Goal: Navigation & Orientation: Find specific page/section

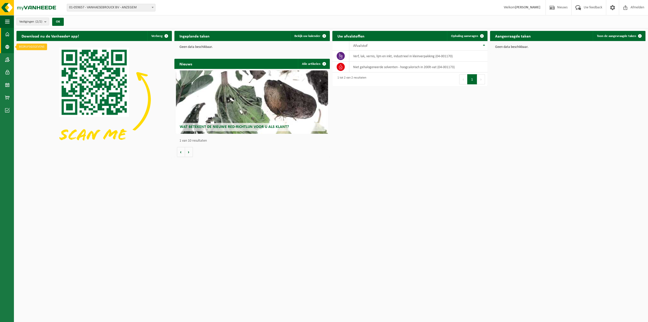
click at [7, 46] on span at bounding box center [7, 47] width 5 height 13
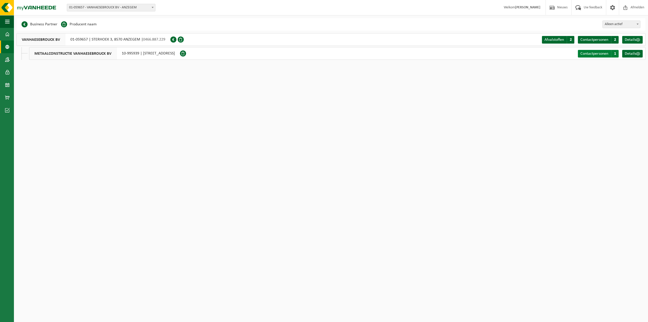
click at [615, 55] on span "1" at bounding box center [615, 54] width 8 height 8
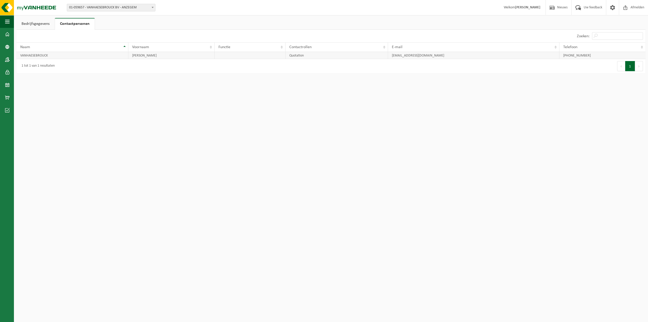
click at [414, 58] on td "info@metaalvanhaesebrouck.be" at bounding box center [473, 55] width 171 height 7
click at [10, 33] on link "Dashboard" at bounding box center [7, 34] width 14 height 13
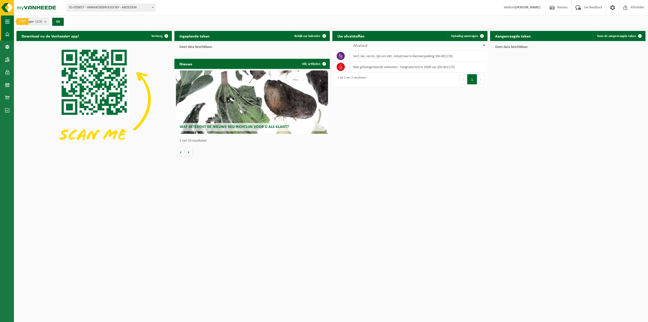
click at [8, 22] on span "button" at bounding box center [7, 21] width 5 height 13
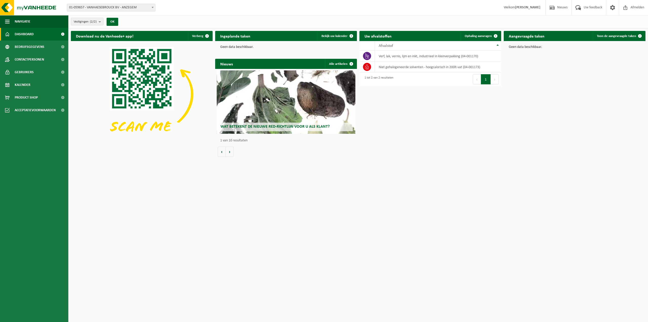
click at [279, 206] on html "Vestiging: 01-059657 - VANHAESEBROUCK BV - ANZEGEM 10-995939 - METAALCONSTRUCTI…" at bounding box center [324, 161] width 648 height 322
click at [149, 8] on span "01-059657 - VANHAESEBROUCK BV - ANZEGEM" at bounding box center [111, 7] width 88 height 7
select select "172516"
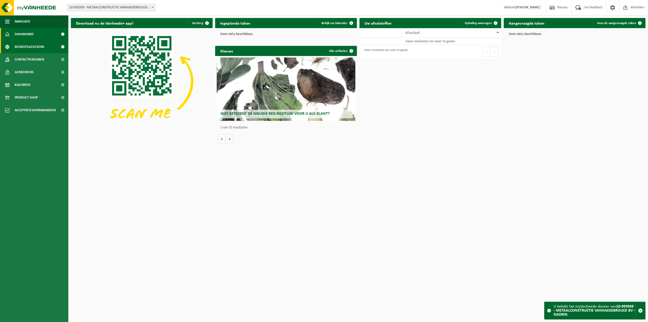
click at [41, 47] on span "Bedrijfsgegevens" at bounding box center [30, 47] width 30 height 13
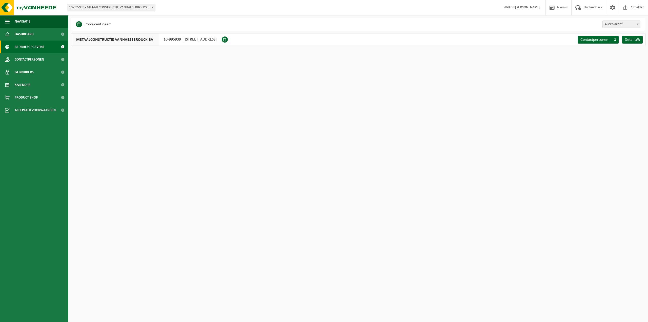
click at [156, 43] on span "METAALCONSTRUCTIE VANHAESEBROUCK BV" at bounding box center [114, 39] width 87 height 12
click at [645, 38] on div "Contactpersonen C 1 Details" at bounding box center [611, 39] width 69 height 12
click at [636, 40] on span at bounding box center [638, 40] width 4 height 4
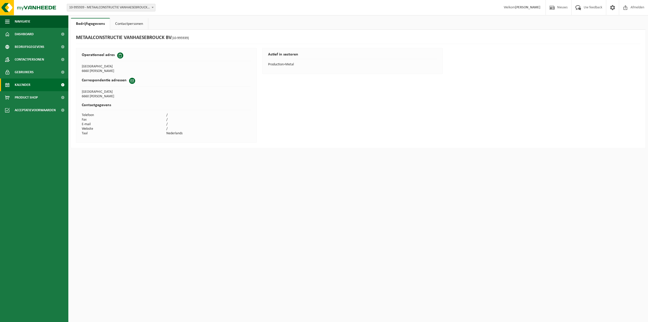
click at [24, 82] on span "Kalender" at bounding box center [23, 85] width 16 height 13
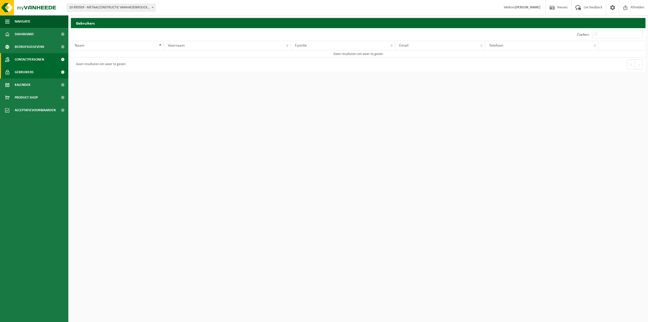
click at [30, 64] on span "Contactpersonen" at bounding box center [29, 59] width 29 height 13
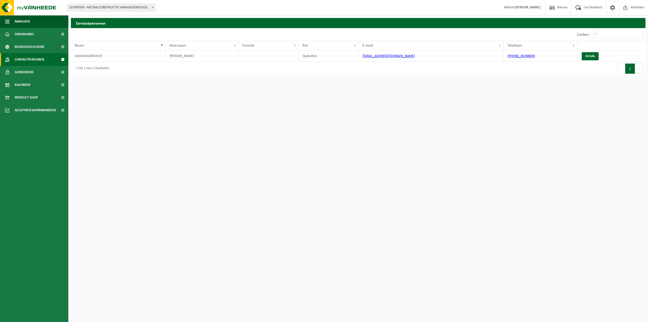
click at [35, 76] on link "Gebruikers" at bounding box center [34, 72] width 68 height 13
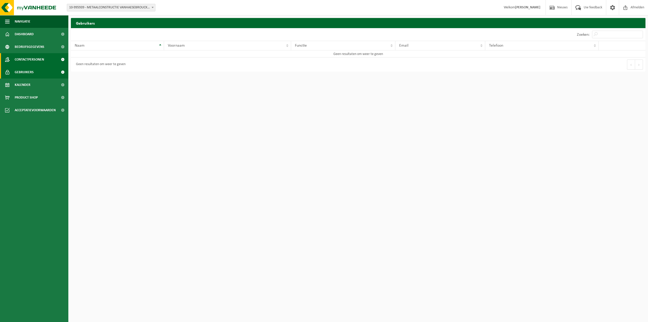
click at [37, 56] on span "Contactpersonen" at bounding box center [29, 59] width 29 height 13
click at [33, 71] on span "Gebruikers" at bounding box center [24, 72] width 19 height 13
click at [24, 59] on span "Contactpersonen" at bounding box center [29, 59] width 29 height 13
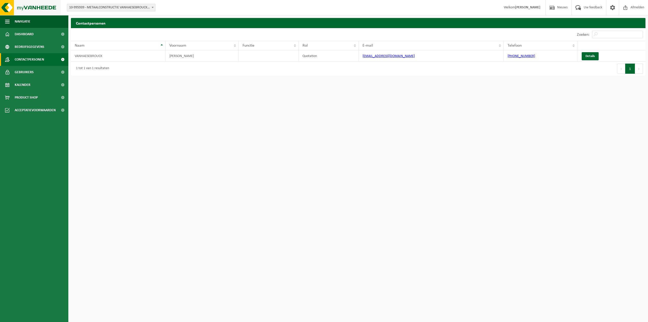
click at [9, 5] on img at bounding box center [30, 7] width 61 height 15
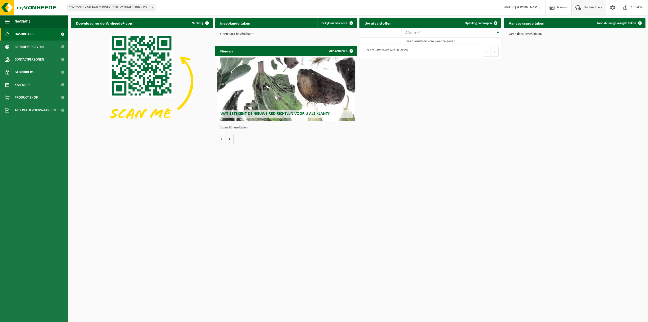
click at [592, 8] on span "Uw feedback" at bounding box center [593, 7] width 21 height 15
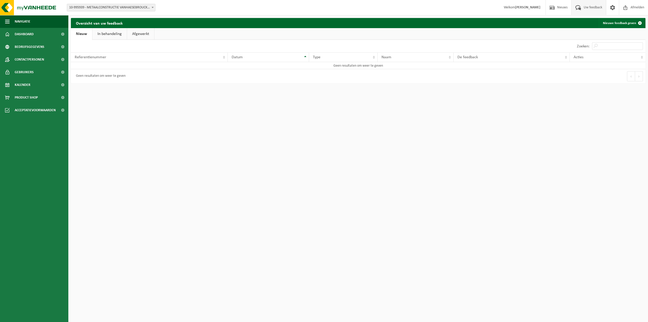
click at [107, 35] on link "In behandeling" at bounding box center [109, 34] width 34 height 12
click at [130, 32] on link "Afgewerkt" at bounding box center [141, 34] width 27 height 12
click at [71, 37] on link "Nieuw" at bounding box center [81, 34] width 21 height 12
click at [104, 5] on span "10-995939 - METAALCONSTRUCTIE VANHAESEBROUCK BV - NADRIN" at bounding box center [111, 7] width 88 height 7
select select "38770"
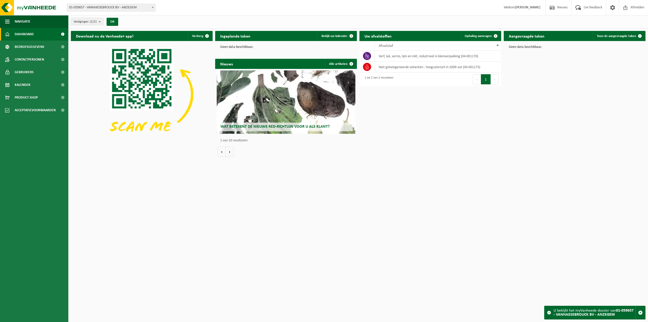
click at [574, 15] on div "Vestigingen (2/2) Alles selecteren Alles deselecteren Actieve selecteren VANHAE…" at bounding box center [358, 21] width 580 height 13
click at [590, 2] on span "Uw feedback" at bounding box center [593, 7] width 21 height 15
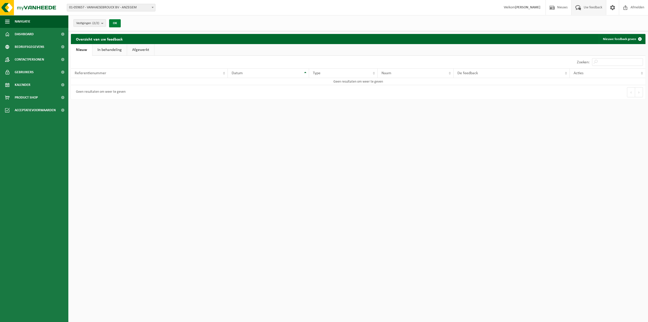
click at [115, 24] on button "OK" at bounding box center [115, 23] width 12 height 8
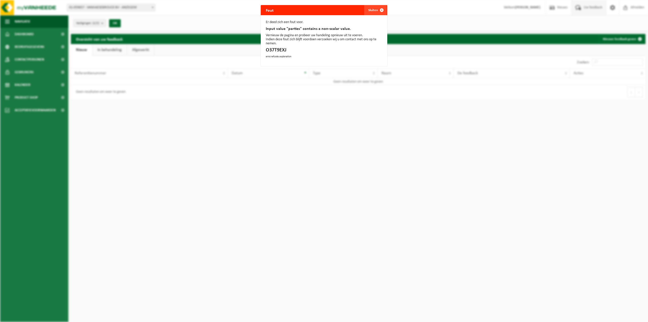
click at [380, 10] on span "button" at bounding box center [382, 10] width 10 height 10
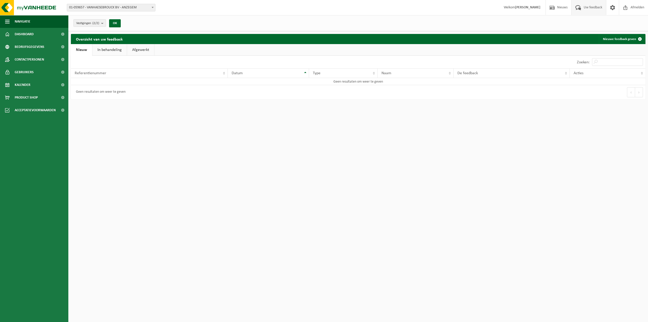
click at [126, 7] on span "01-059657 - VANHAESEBROUCK BV - ANZEGEM" at bounding box center [111, 7] width 88 height 7
select select "172516"
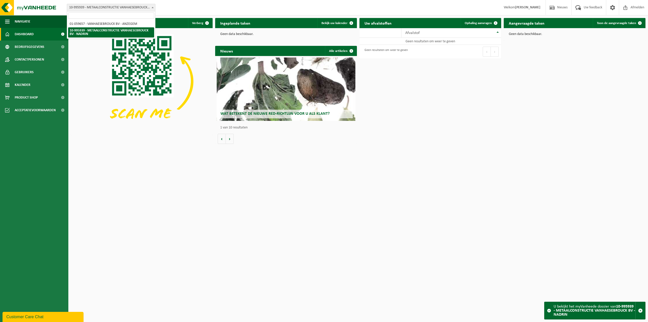
click at [128, 9] on span "10-995939 - METAALCONSTRUCTIE VANHAESEBROUCK BV - NADRIN" at bounding box center [111, 7] width 88 height 7
select select "38770"
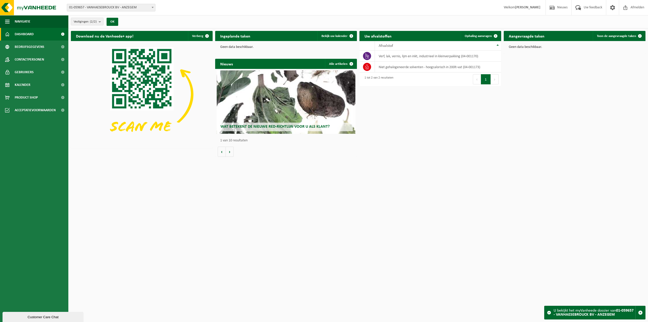
click at [498, 179] on html "Vestiging: 01-059657 - VANHAESEBROUCK BV - ANZEGEM 10-995939 - METAALCONSTRUCTI…" at bounding box center [324, 161] width 648 height 322
click at [639, 313] on span "button" at bounding box center [640, 312] width 5 height 5
drag, startPoint x: 621, startPoint y: 305, endPoint x: 304, endPoint y: 197, distance: 335.5
click at [304, 197] on html "Vestiging: 01-059657 - VANHAESEBROUCK BV - ANZEGEM 10-995939 - METAALCONSTRUCTI…" at bounding box center [324, 161] width 648 height 322
click at [381, 236] on html "Vestiging: 01-059657 - VANHAESEBROUCK BV - ANZEGEM 10-995939 - METAALCONSTRUCTI…" at bounding box center [324, 161] width 648 height 322
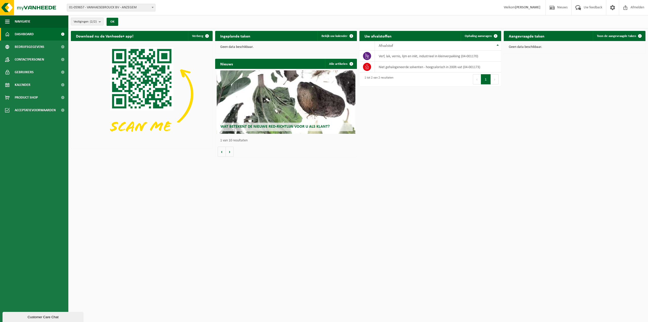
click at [166, 221] on html "Vestiging: 01-059657 - VANHAESEBROUCK BV - ANZEGEM 10-995939 - METAALCONSTRUCTI…" at bounding box center [324, 161] width 648 height 322
click at [550, 295] on html "Vestiging: 01-059657 - VANHAESEBROUCK BV - ANZEGEM 10-995939 - METAALCONSTRUCTI…" at bounding box center [324, 161] width 648 height 322
drag, startPoint x: 524, startPoint y: 175, endPoint x: 506, endPoint y: 169, distance: 18.1
click at [524, 175] on html "Vestiging: 01-059657 - VANHAESEBROUCK BV - ANZEGEM 10-995939 - METAALCONSTRUCTI…" at bounding box center [324, 161] width 648 height 322
click at [445, 255] on html "Vestiging: 01-059657 - VANHAESEBROUCK BV - ANZEGEM 10-995939 - METAALCONSTRUCTI…" at bounding box center [324, 161] width 648 height 322
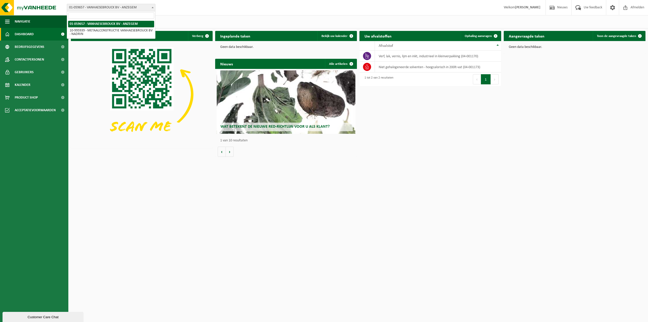
click at [129, 6] on span "01-059657 - VANHAESEBROUCK BV - ANZEGEM" at bounding box center [111, 7] width 88 height 7
select select "172516"
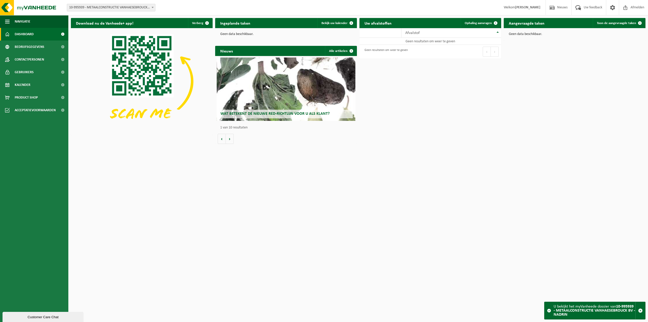
click at [31, 34] on span "Dashboard" at bounding box center [24, 34] width 19 height 13
click at [599, 6] on span "Uw feedback" at bounding box center [593, 7] width 21 height 15
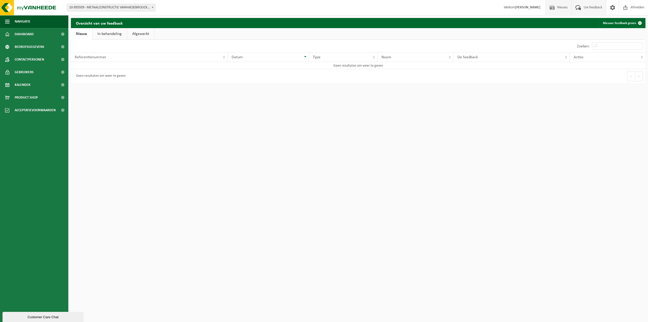
click at [562, 6] on span "Nieuws" at bounding box center [562, 7] width 13 height 15
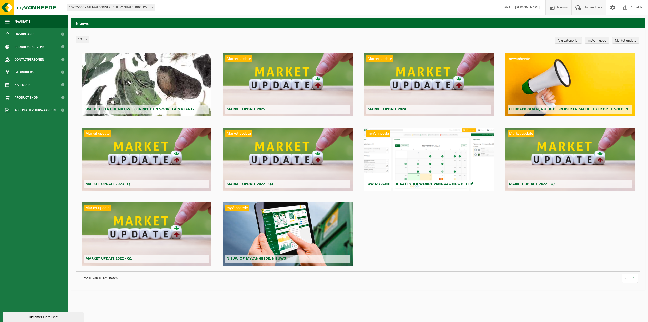
click at [578, 5] on span at bounding box center [578, 7] width 8 height 15
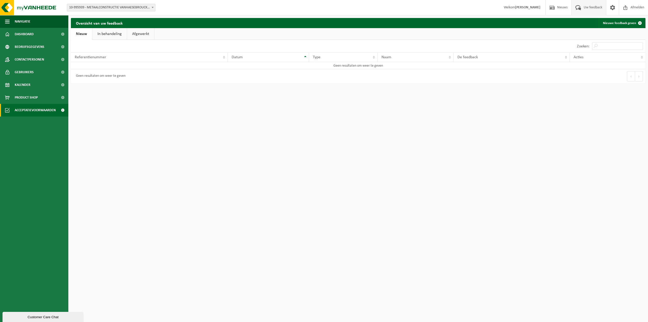
click at [34, 112] on span "Acceptatievoorwaarden" at bounding box center [35, 110] width 41 height 13
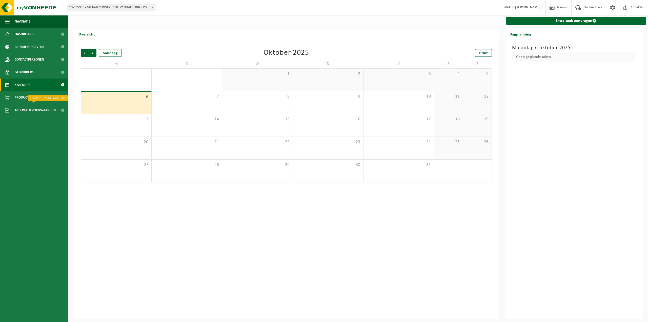
click at [34, 109] on span "Acceptatievoorwaarden" at bounding box center [35, 110] width 41 height 13
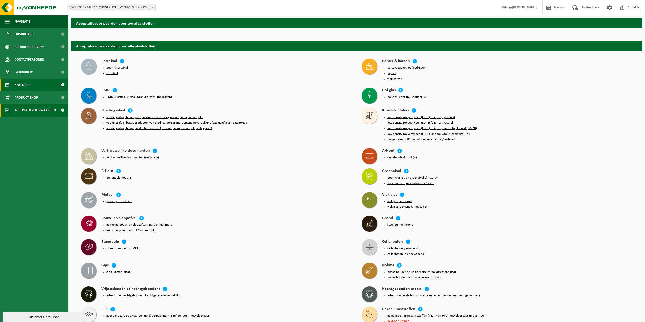
click at [33, 86] on link "Kalender" at bounding box center [34, 85] width 68 height 13
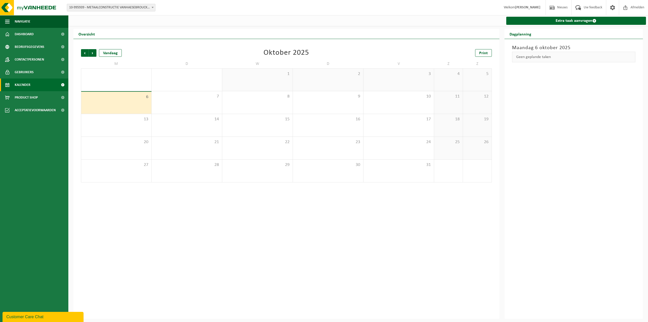
click at [33, 73] on span "Gebruikers" at bounding box center [24, 72] width 19 height 13
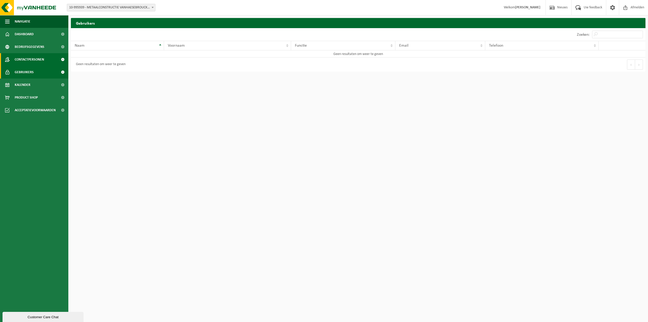
click at [29, 63] on span "Contactpersonen" at bounding box center [29, 59] width 29 height 13
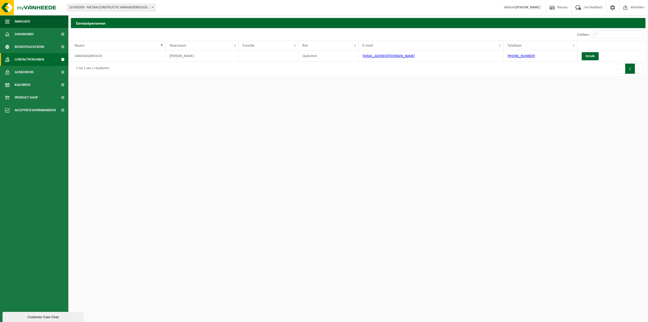
click at [90, 9] on span "10-995939 - METAALCONSTRUCTIE VANHAESEBROUCK BV - NADRIN" at bounding box center [111, 7] width 88 height 7
click at [35, 81] on link "Kalender" at bounding box center [34, 85] width 68 height 13
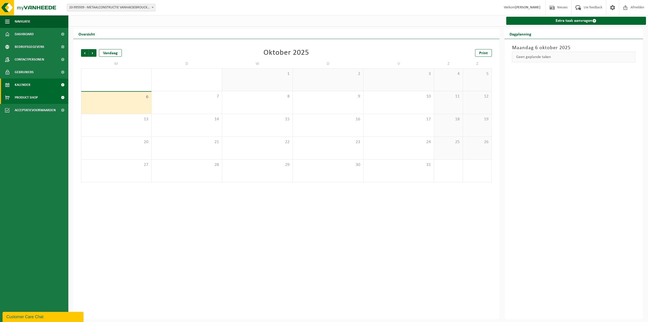
click at [26, 95] on span "Product Shop" at bounding box center [26, 97] width 23 height 13
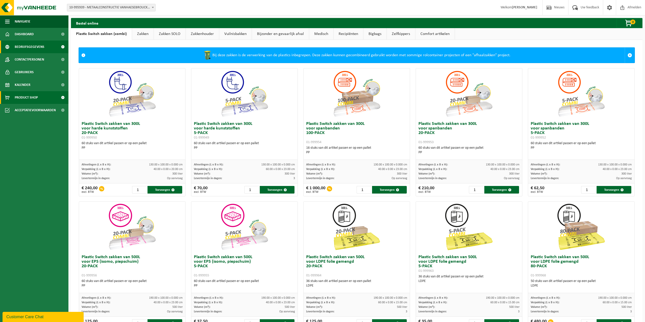
click at [31, 48] on span "Bedrijfsgegevens" at bounding box center [30, 47] width 30 height 13
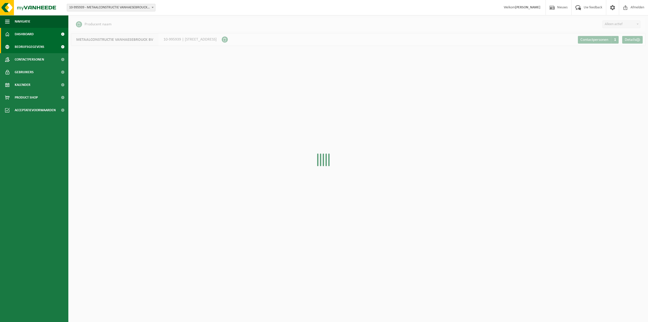
click at [32, 31] on span "Dashboard" at bounding box center [24, 34] width 19 height 13
click at [32, 41] on span "Bedrijfsgegevens" at bounding box center [30, 47] width 30 height 13
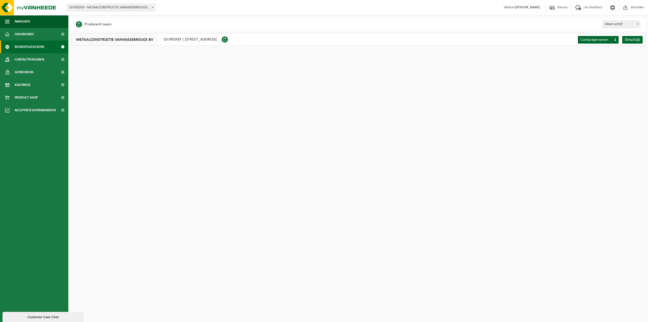
click at [209, 42] on div "METAALCONSTRUCTIE VANHAESEBROUCK BV 10-995939 | [STREET_ADDRESS]" at bounding box center [146, 39] width 151 height 13
click at [114, 41] on span "METAALCONSTRUCTIE VANHAESEBROUCK BV" at bounding box center [114, 39] width 87 height 12
click at [181, 41] on div "METAALCONSTRUCTIE VANHAESEBROUCK BV 10-995939 | [STREET_ADDRESS]" at bounding box center [146, 39] width 151 height 13
click at [251, 113] on html "Vestiging: 01-059657 - VANHAESEBROUCK BV - ANZEGEM 10-995939 - METAALCONSTRUCTI…" at bounding box center [324, 161] width 648 height 322
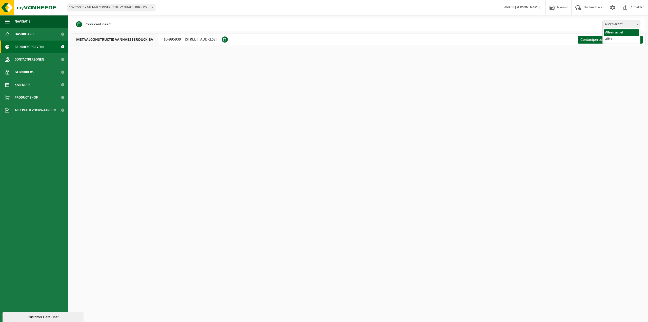
click at [632, 21] on span "Alleen actief" at bounding box center [621, 24] width 37 height 7
select select "true"
